Goal: Find specific page/section: Find specific page/section

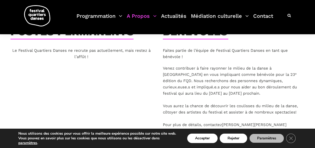
scroll to position [101, 0]
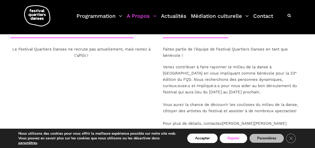
click at [240, 137] on button "Rejeter" at bounding box center [232, 138] width 27 height 9
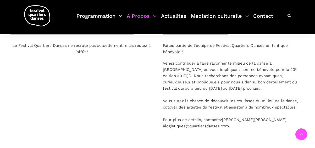
scroll to position [86, 0]
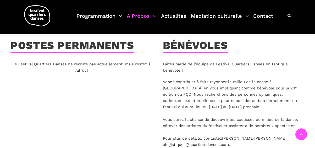
click at [135, 64] on p "Le Festival Quartiers Danses ne recrute pas actuellement, mais restez à l’affût…" at bounding box center [81, 67] width 142 height 13
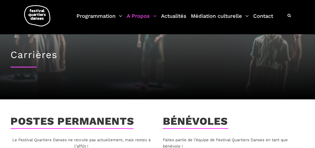
scroll to position [6, 0]
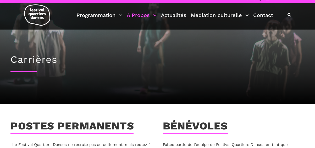
click at [38, 61] on h1 "Carrières" at bounding box center [157, 60] width 294 height 12
